Goal: Transaction & Acquisition: Book appointment/travel/reservation

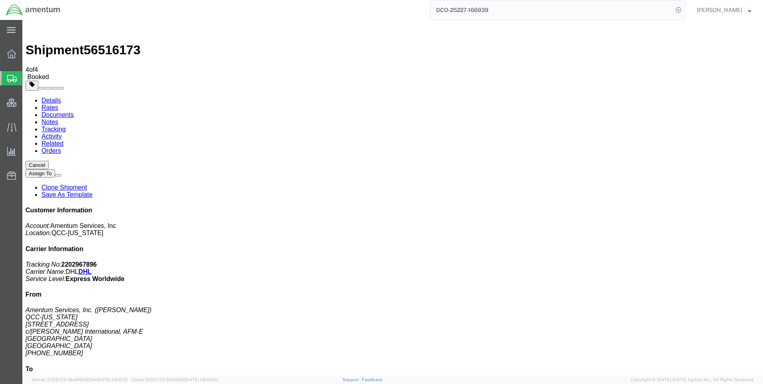
scroll to position [14, 0]
click at [684, 10] on icon at bounding box center [678, 9] width 11 height 11
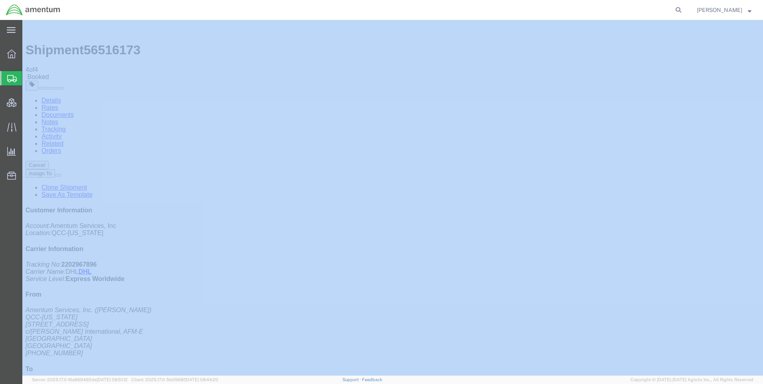
click at [684, 10] on icon at bounding box center [678, 9] width 11 height 11
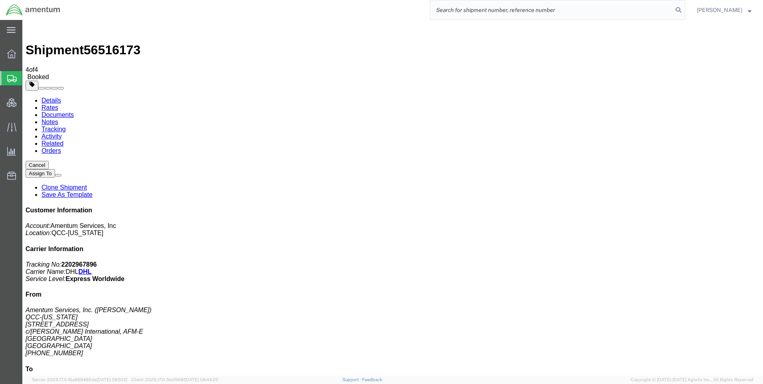
paste input "DCO-25230-166969"
type input "DCO-25230-166969"
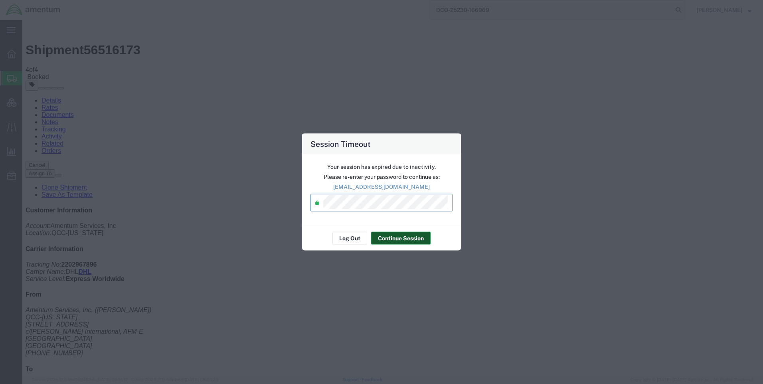
click at [387, 233] on button "Continue Session" at bounding box center [400, 238] width 59 height 13
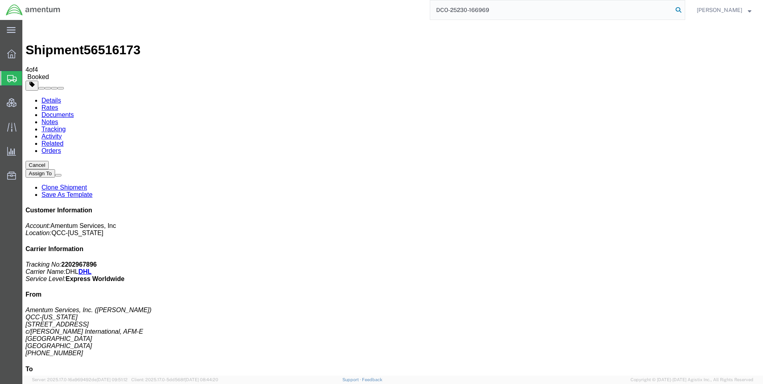
click at [684, 10] on icon at bounding box center [678, 9] width 11 height 11
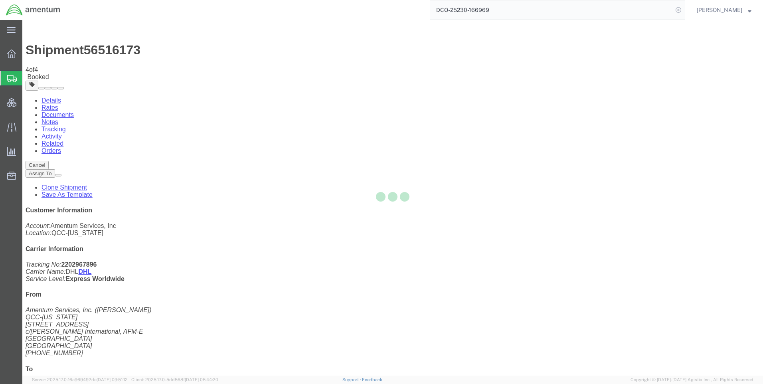
click at [684, 11] on icon at bounding box center [678, 9] width 11 height 11
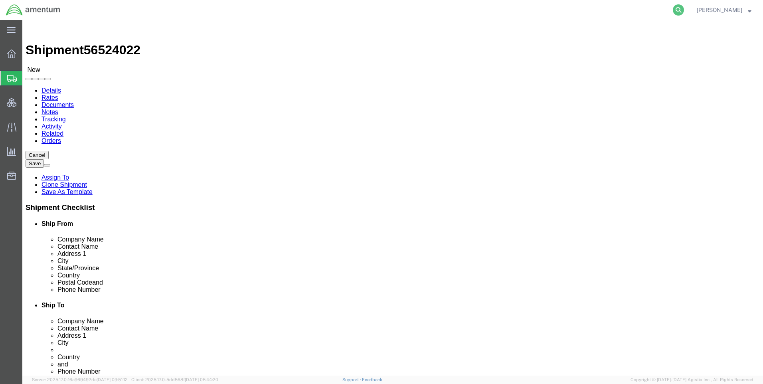
click at [682, 8] on icon at bounding box center [678, 9] width 11 height 11
select select "42668"
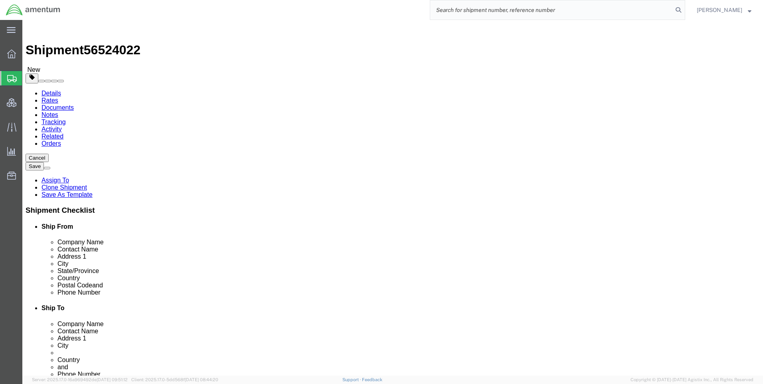
paste input "DCO-25230-166973"
type input "DCO-25230-166973"
click at [683, 10] on icon at bounding box center [678, 9] width 11 height 11
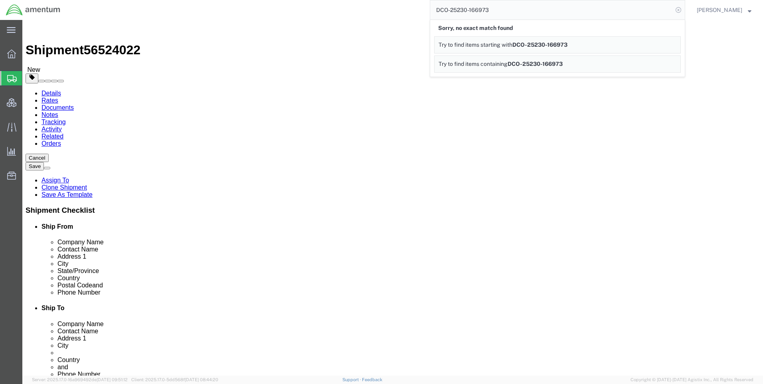
click at [684, 12] on icon at bounding box center [678, 9] width 11 height 11
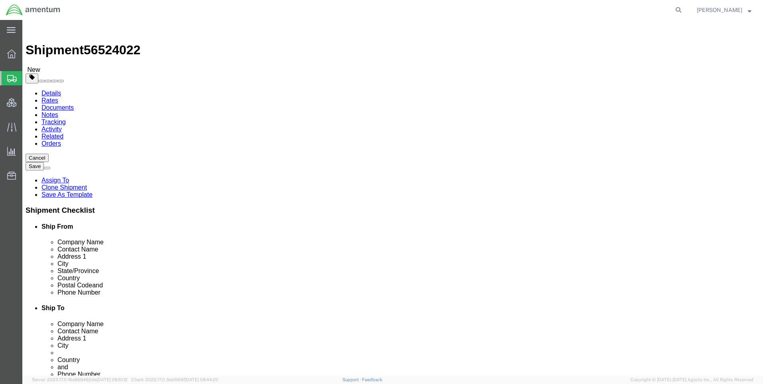
drag, startPoint x: 625, startPoint y: 11, endPoint x: 566, endPoint y: 7, distance: 58.8
click at [558, 9] on agx-global-search at bounding box center [557, 10] width 255 height 20
drag, startPoint x: 593, startPoint y: 8, endPoint x: 641, endPoint y: 10, distance: 47.9
click at [595, 8] on agx-global-search at bounding box center [557, 10] width 255 height 20
click at [675, 9] on agx-global-search at bounding box center [557, 10] width 255 height 20
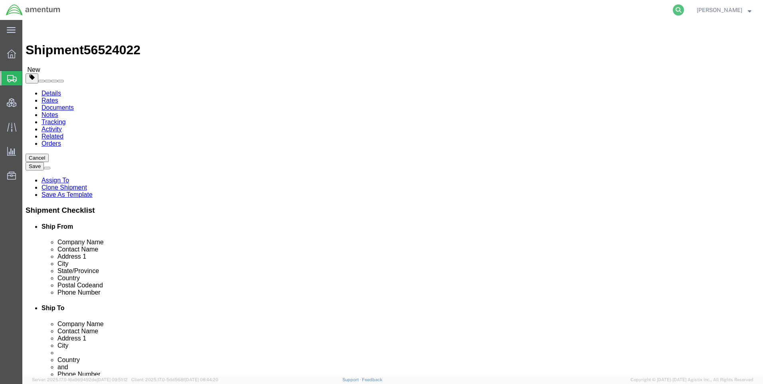
click at [684, 6] on icon at bounding box center [678, 9] width 11 height 11
paste input "DCO-25230-166973"
type input "DCO-25230-166973"
click at [682, 8] on icon at bounding box center [678, 9] width 11 height 11
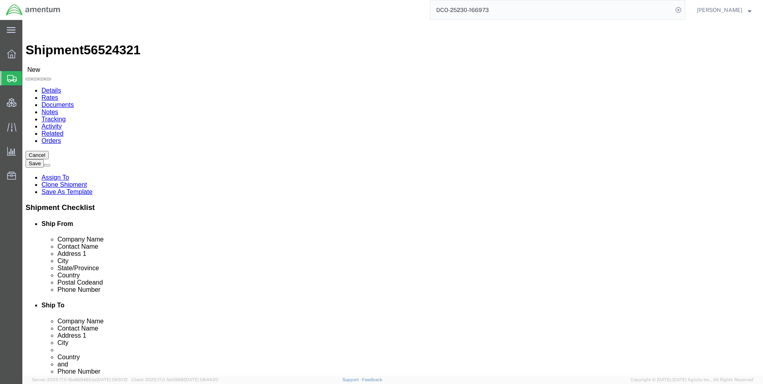
scroll to position [279, 0]
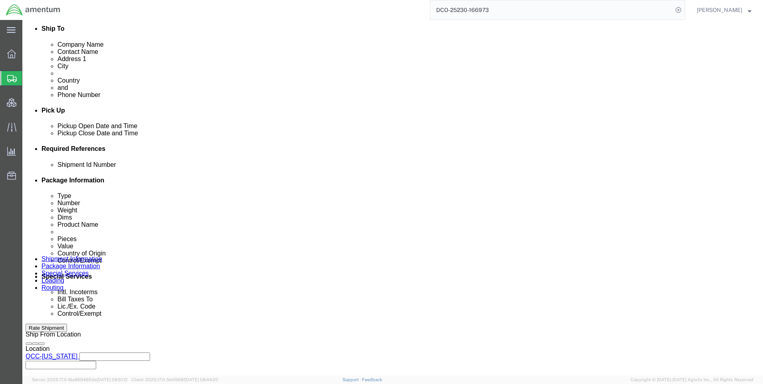
select select "42668"
select select "42654"
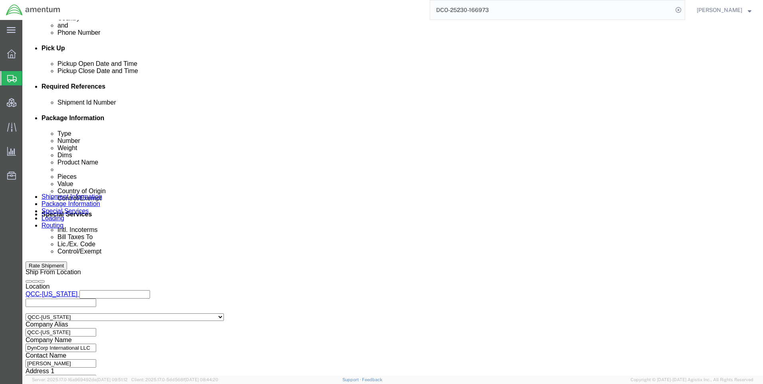
scroll to position [471, 0]
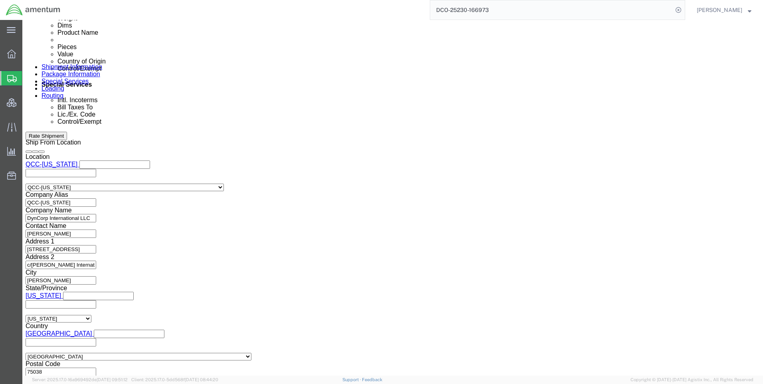
click icon
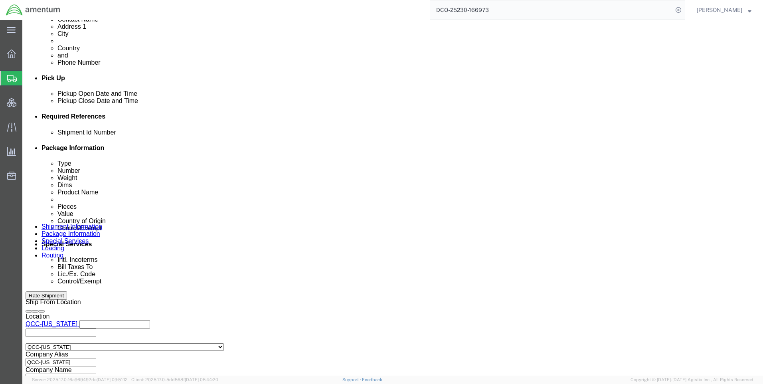
scroll to position [518, 0]
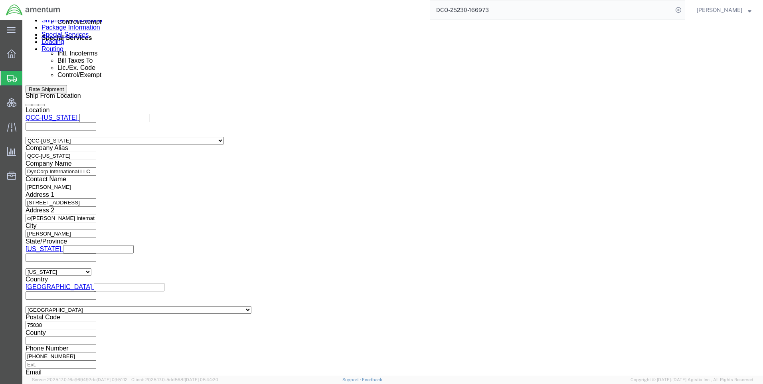
drag, startPoint x: 555, startPoint y: 325, endPoint x: 550, endPoint y: 319, distance: 8.0
click button "Continue"
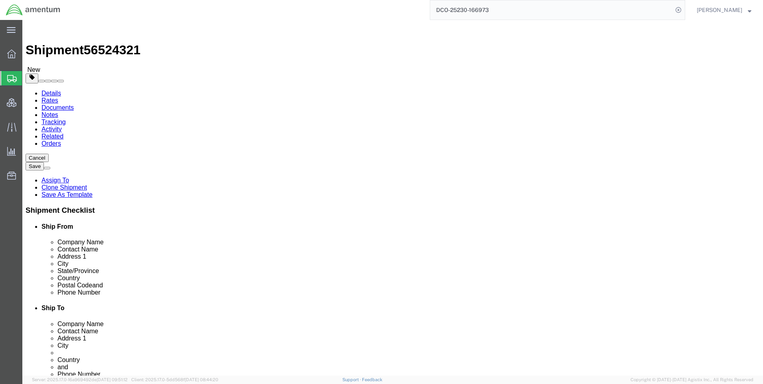
click button "Continue"
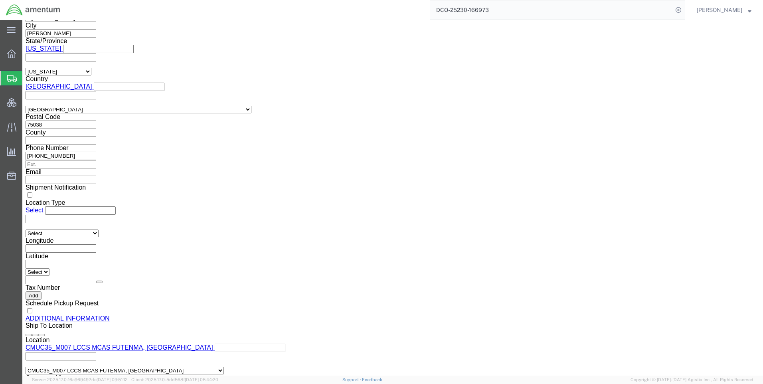
scroll to position [559, 0]
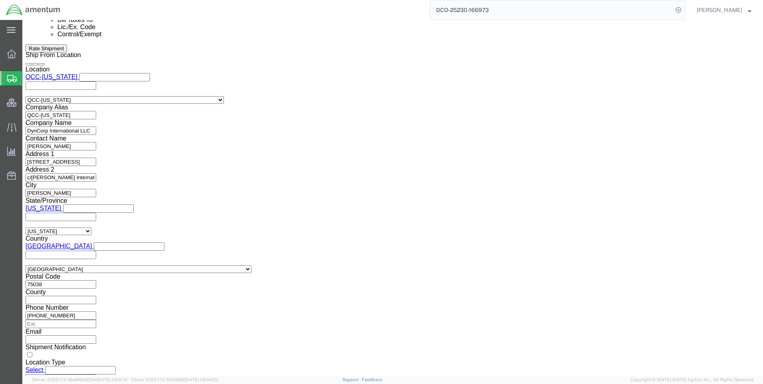
click select "Select ATF BIS DEA EPA FDA FTR ITAR OFAC Other (OPA)"
click div "Control/Exempt Select ATF BIS DEA EPA FDA FTR ITAR OFAC Other (OPA) Lic./Ex. Co…"
click select "Select AES-Direct EEI Carrier File EEI EEI Exempt"
select select "AESD"
click select "Select AES-Direct EEI Carrier File EEI EEI Exempt"
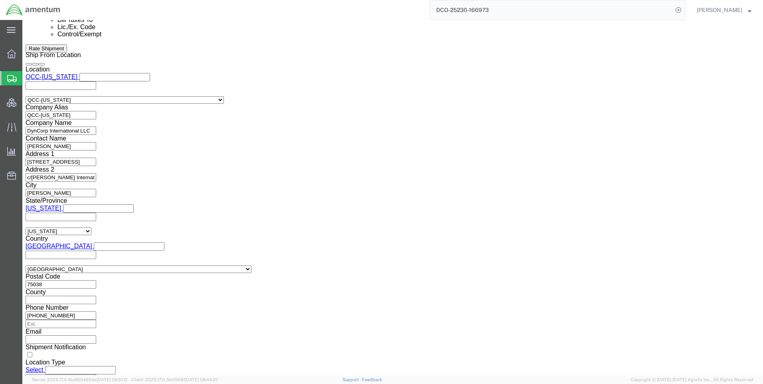
click button "Rate Shipment"
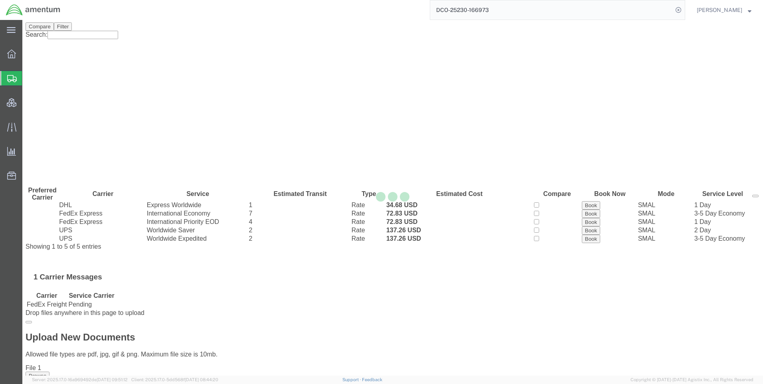
scroll to position [0, 0]
